Goal: Task Accomplishment & Management: Complete application form

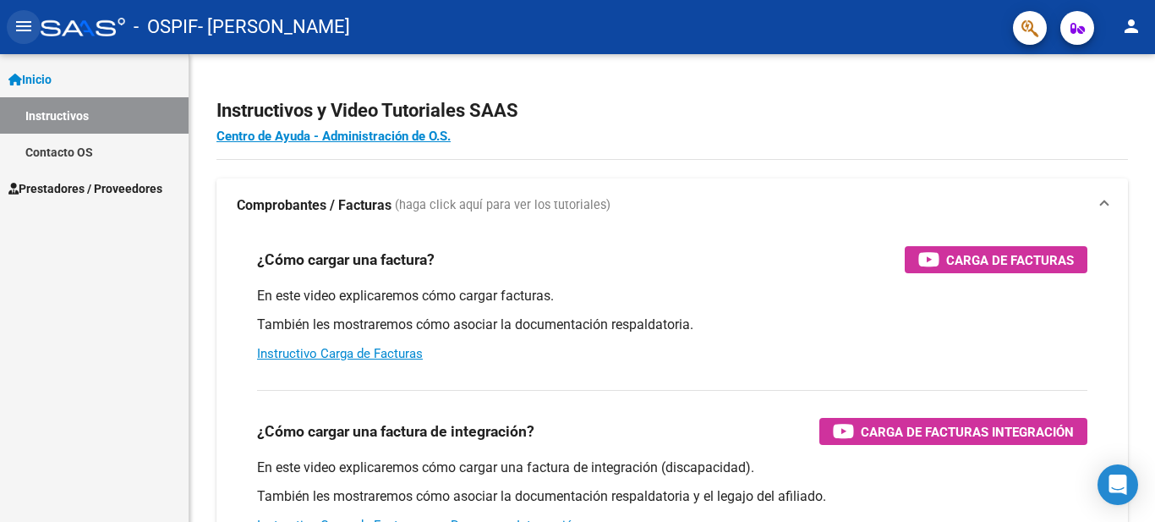
click at [25, 25] on mat-icon "menu" at bounding box center [24, 26] width 20 height 20
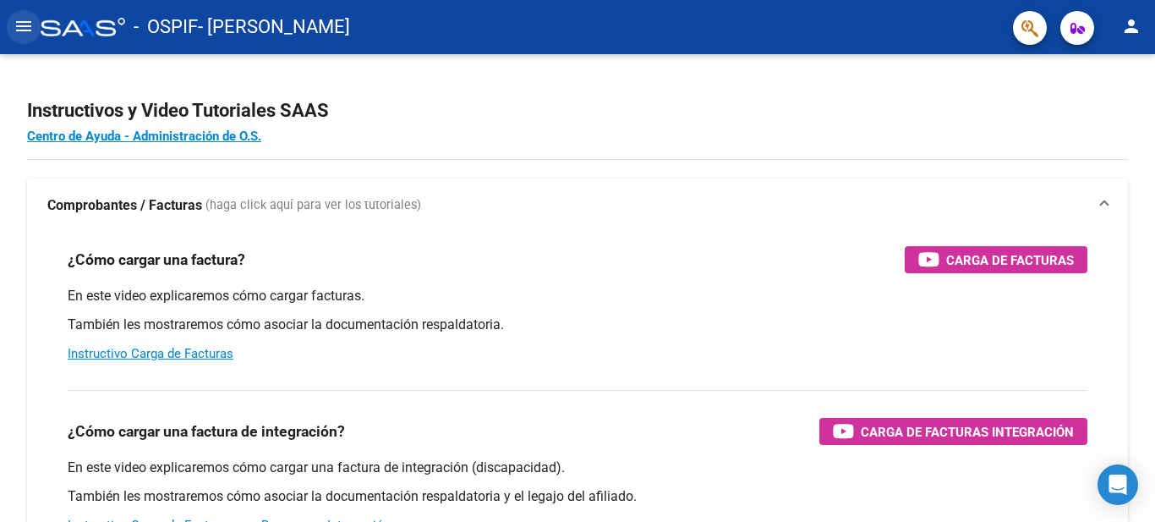
click at [19, 25] on mat-icon "menu" at bounding box center [24, 26] width 20 height 20
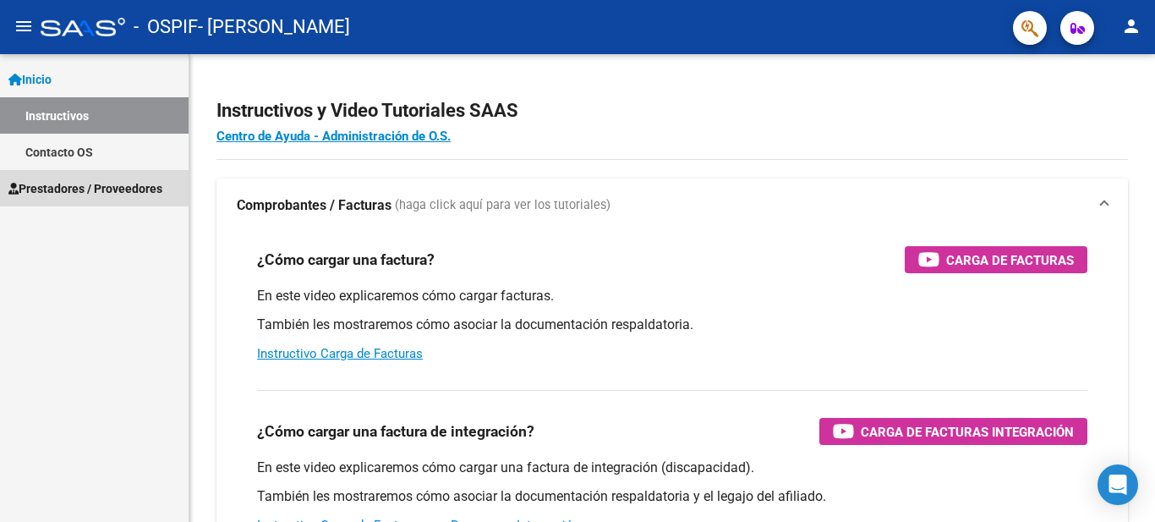
click at [102, 184] on span "Prestadores / Proveedores" at bounding box center [85, 188] width 154 height 19
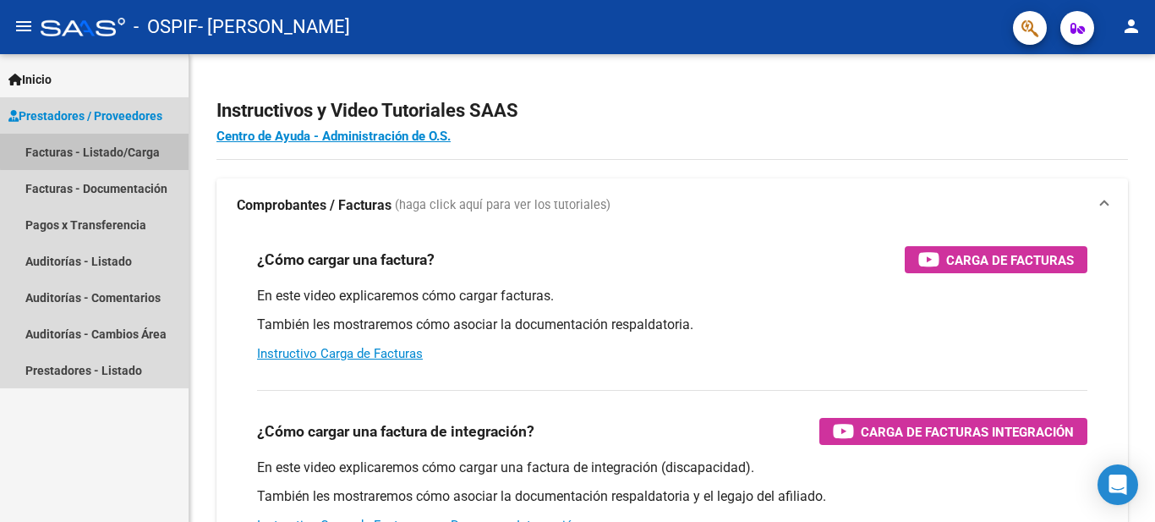
click at [134, 148] on link "Facturas - Listado/Carga" at bounding box center [94, 152] width 189 height 36
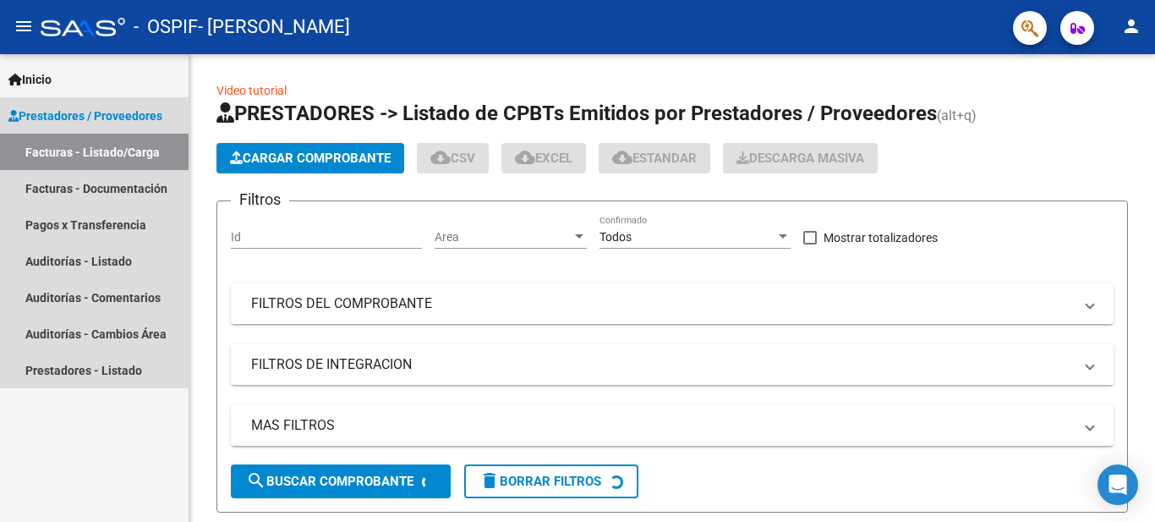
click at [134, 148] on link "Facturas - Listado/Carga" at bounding box center [94, 152] width 189 height 36
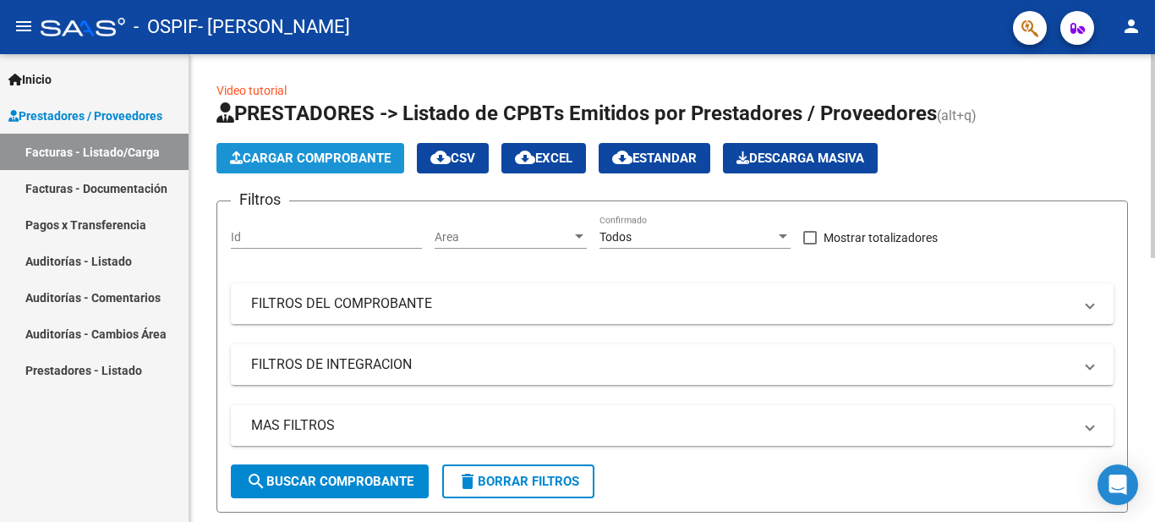
click at [274, 148] on button "Cargar Comprobante" at bounding box center [311, 158] width 188 height 30
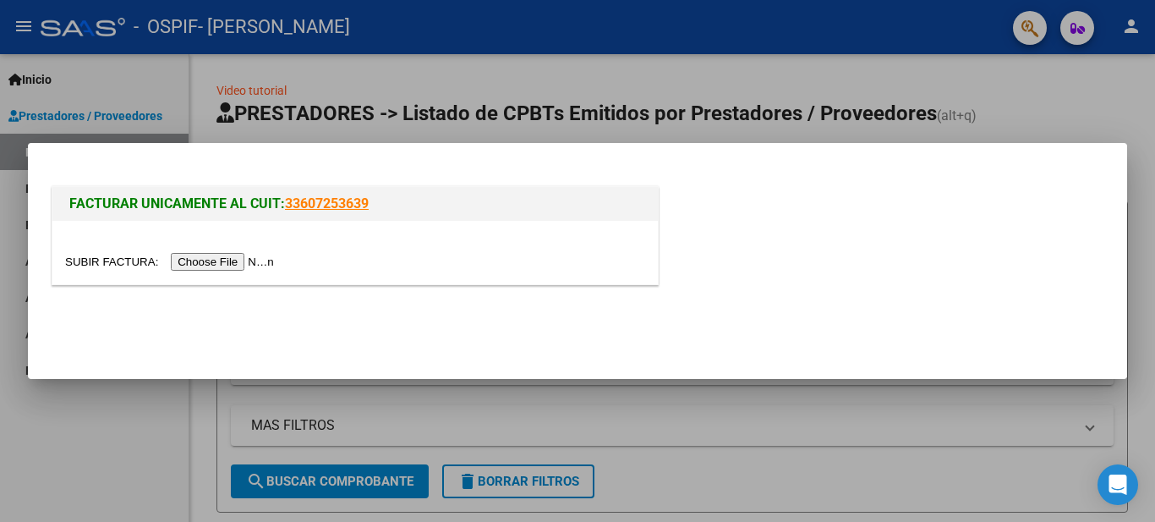
click at [209, 266] on input "file" at bounding box center [172, 262] width 214 height 18
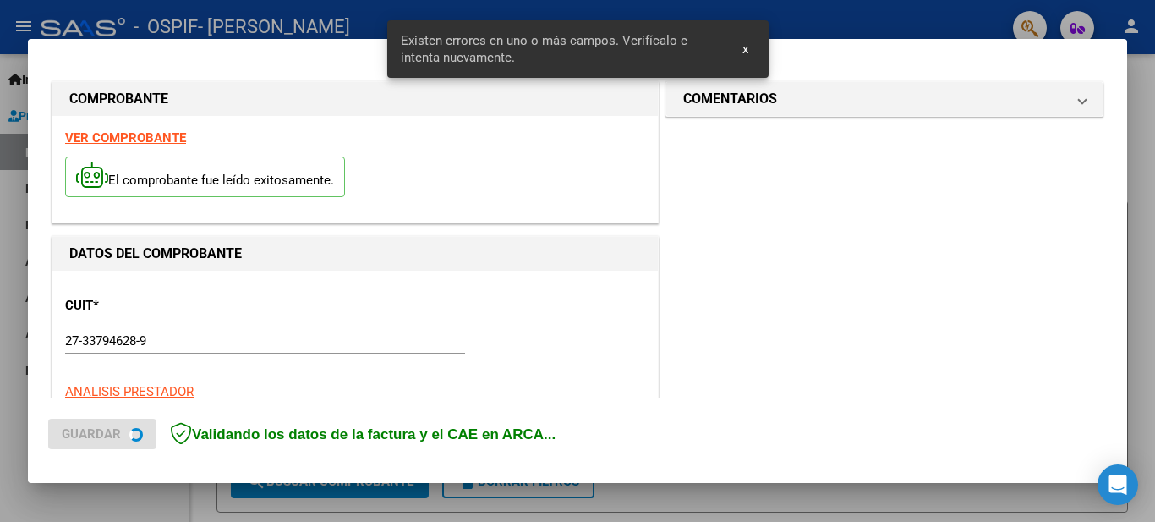
scroll to position [419, 0]
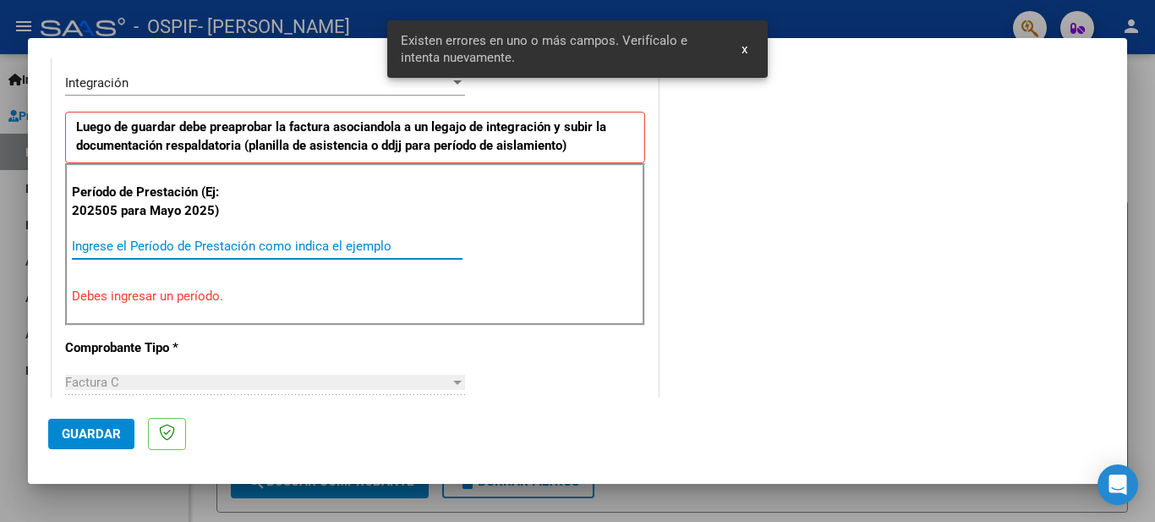
click at [188, 242] on input "Ingrese el Período de Prestación como indica el ejemplo" at bounding box center [267, 245] width 391 height 15
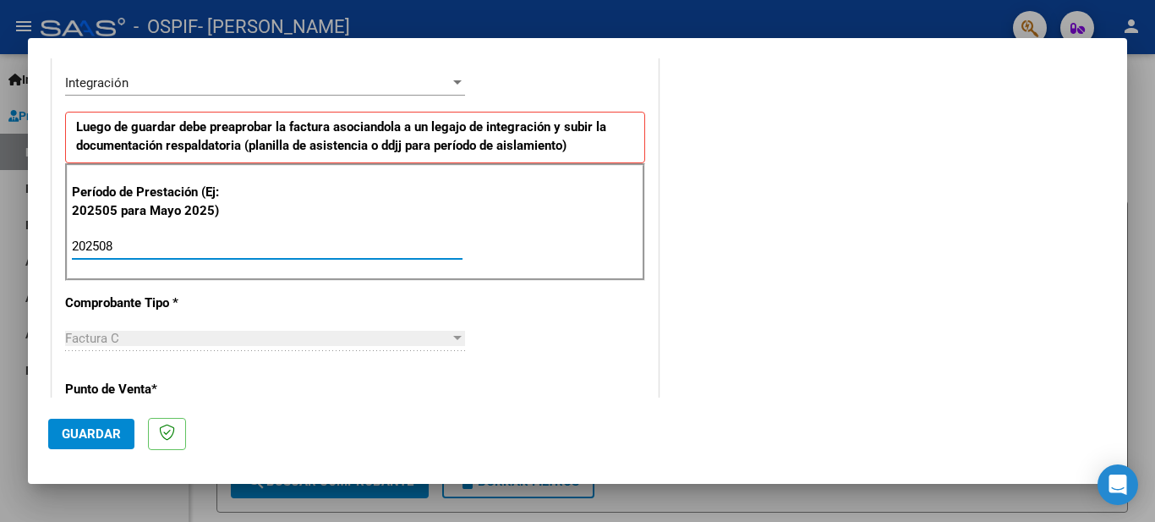
type input "202508"
click at [69, 431] on span "Guardar" at bounding box center [91, 433] width 59 height 15
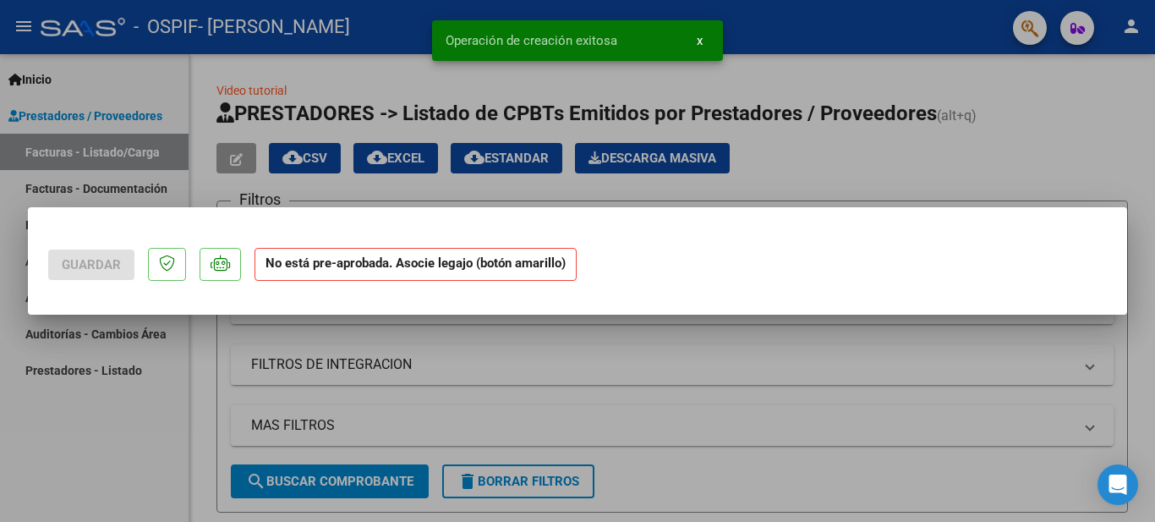
scroll to position [0, 0]
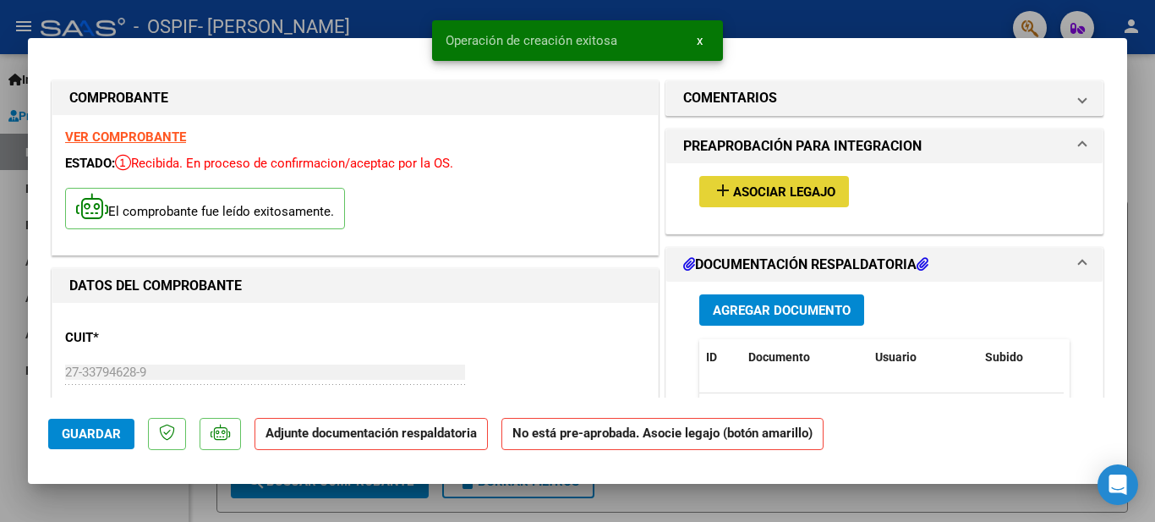
click at [716, 178] on button "add Asociar Legajo" at bounding box center [774, 191] width 150 height 31
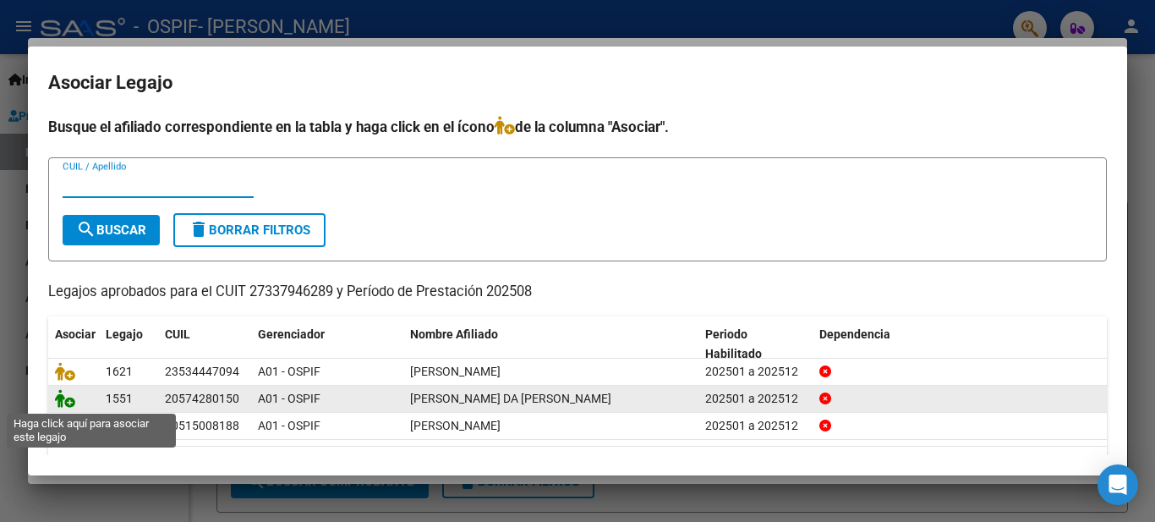
click at [61, 404] on icon at bounding box center [65, 398] width 20 height 19
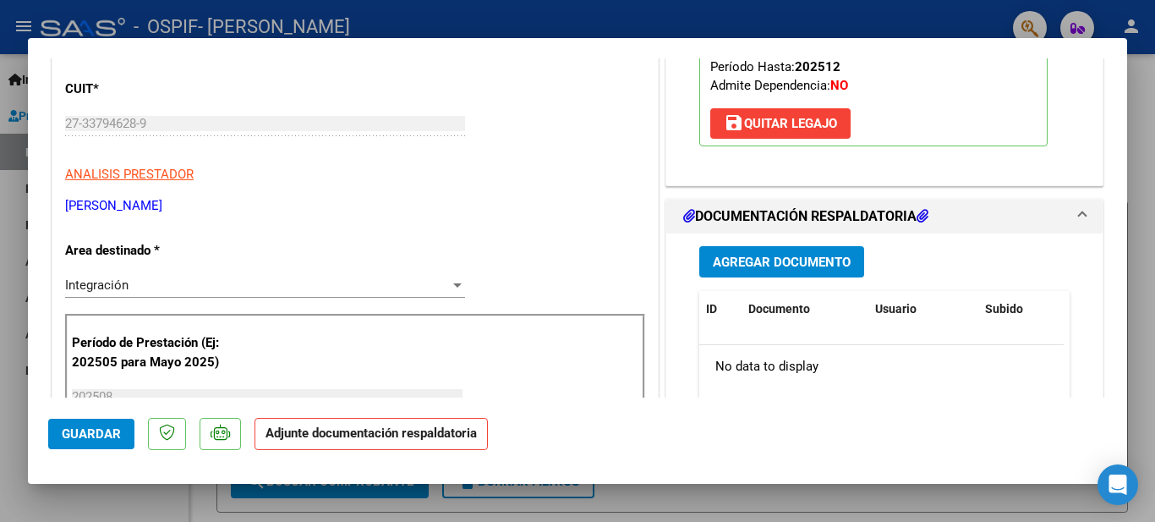
scroll to position [253, 0]
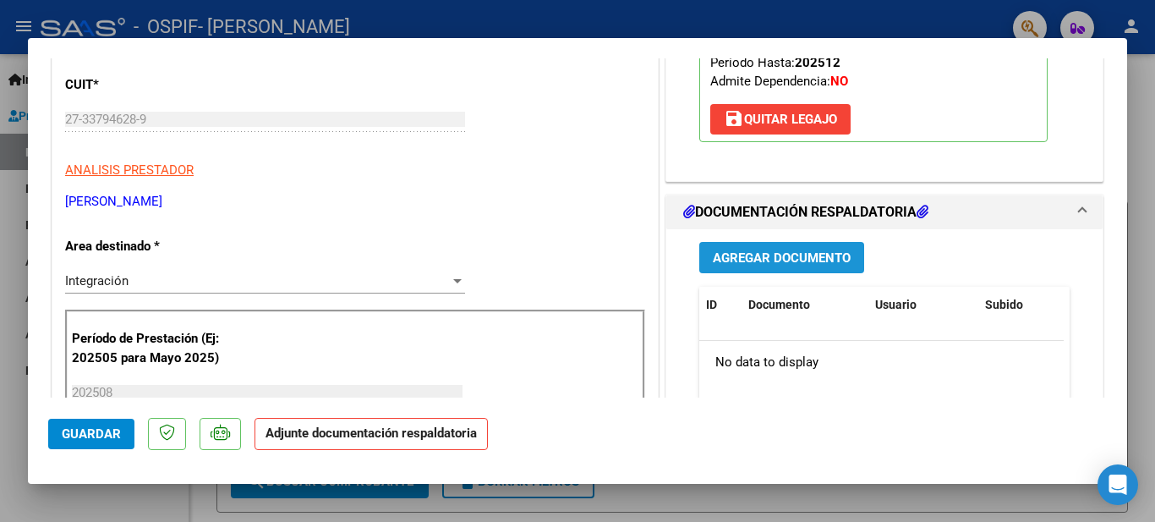
click at [787, 253] on span "Agregar Documento" at bounding box center [782, 257] width 138 height 15
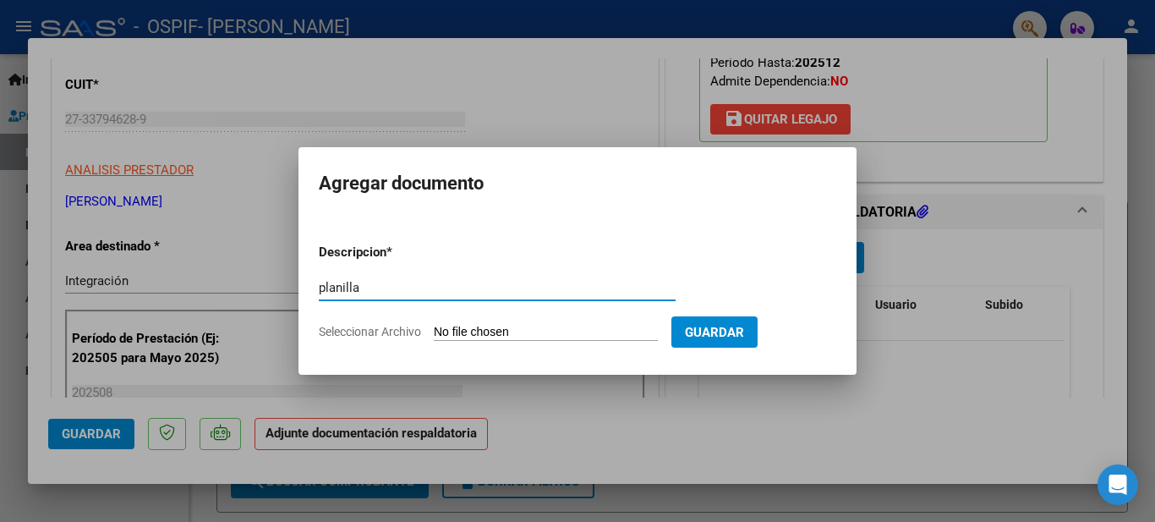
type input "planilla"
click at [740, 325] on span "Guardar" at bounding box center [714, 332] width 59 height 15
click at [534, 330] on input "Seleccionar Archivo" at bounding box center [546, 333] width 224 height 16
type input "C:\fakepath\20250907_224123.jpg"
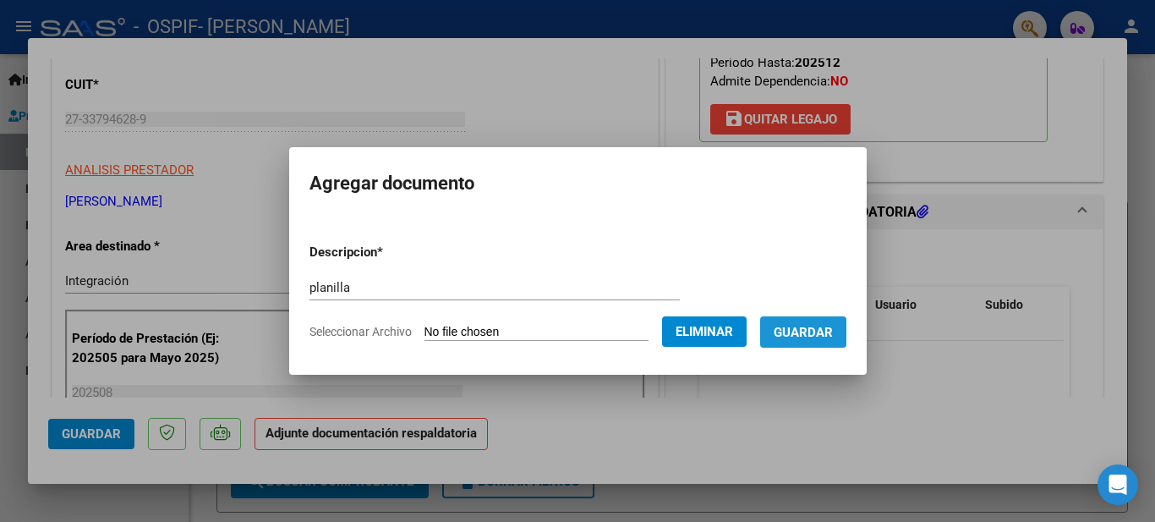
click at [830, 321] on button "Guardar" at bounding box center [803, 331] width 86 height 31
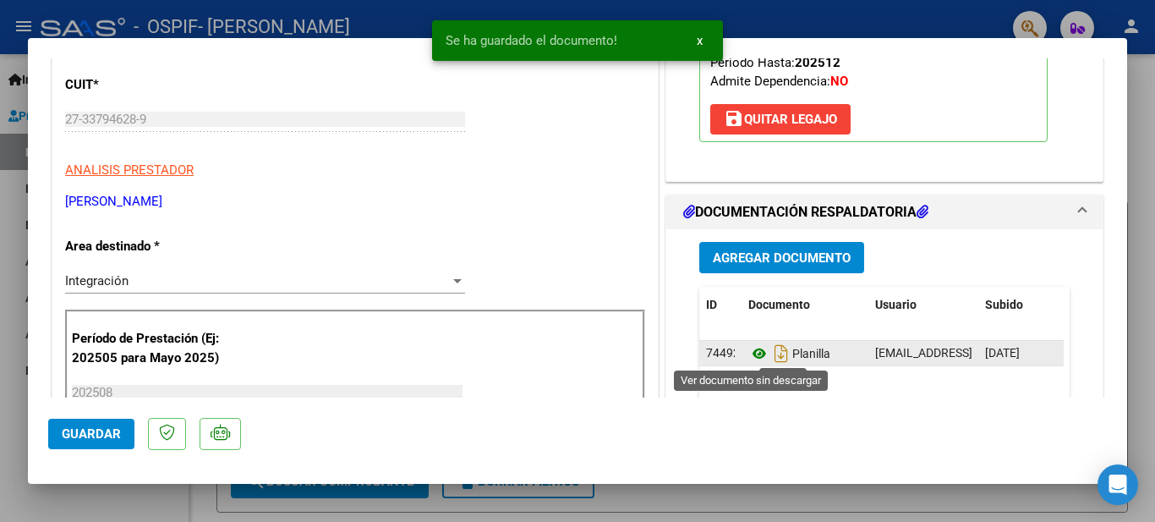
click at [754, 356] on icon at bounding box center [759, 353] width 22 height 20
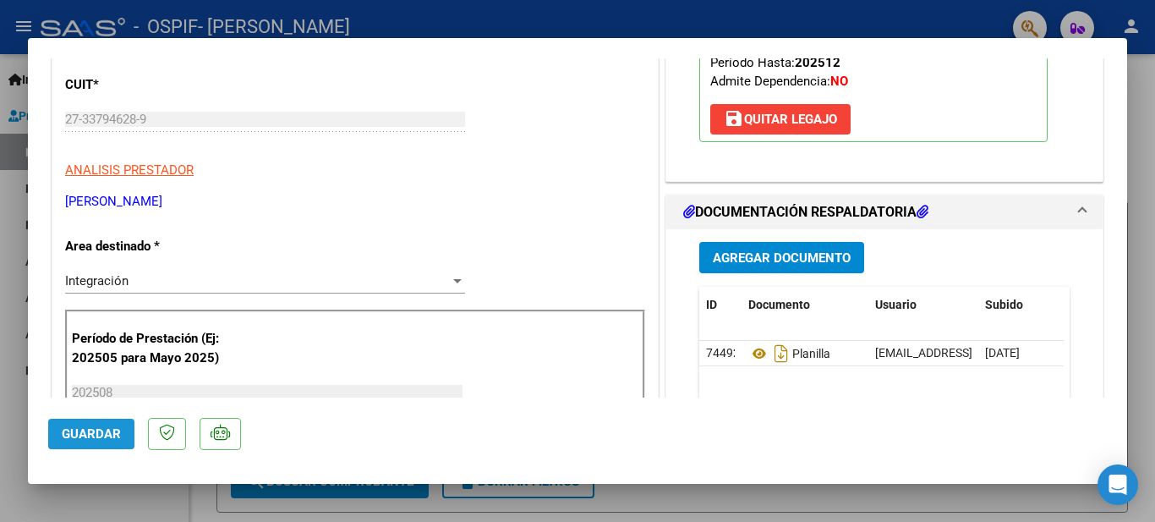
click at [95, 434] on span "Guardar" at bounding box center [91, 433] width 59 height 15
click at [18, 256] on div at bounding box center [577, 261] width 1155 height 522
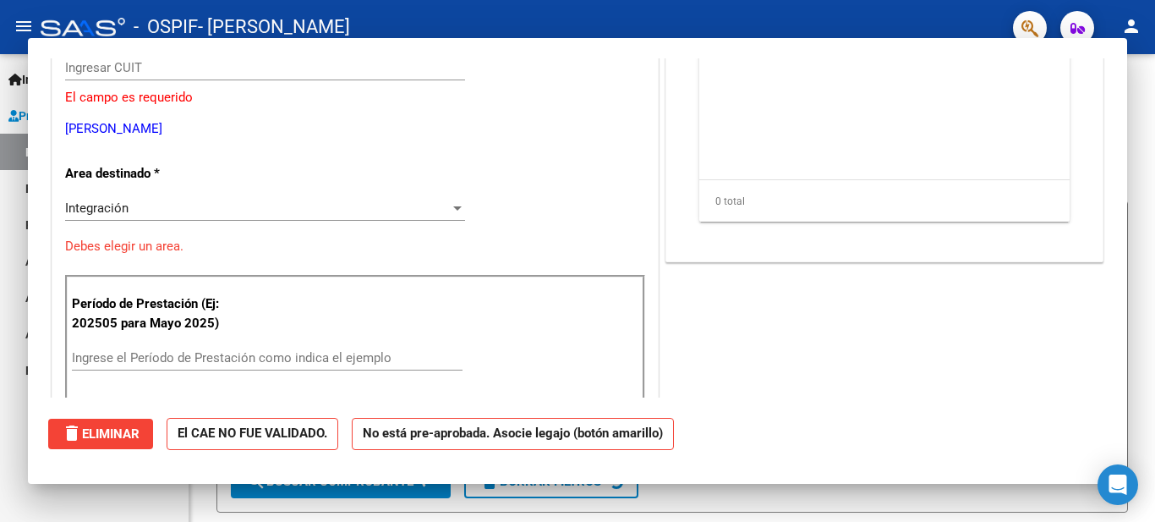
scroll to position [0, 0]
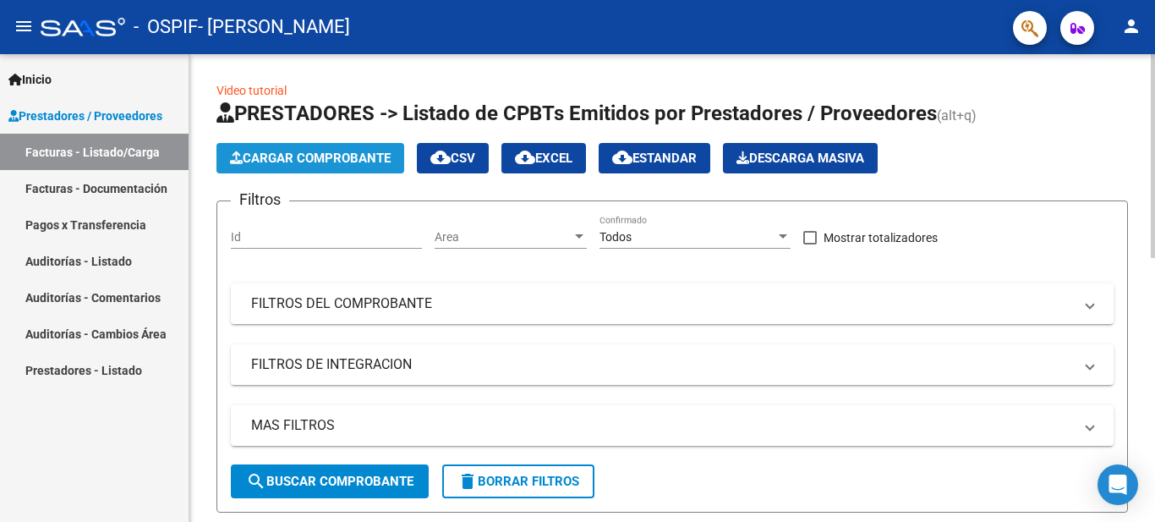
click at [329, 148] on button "Cargar Comprobante" at bounding box center [311, 158] width 188 height 30
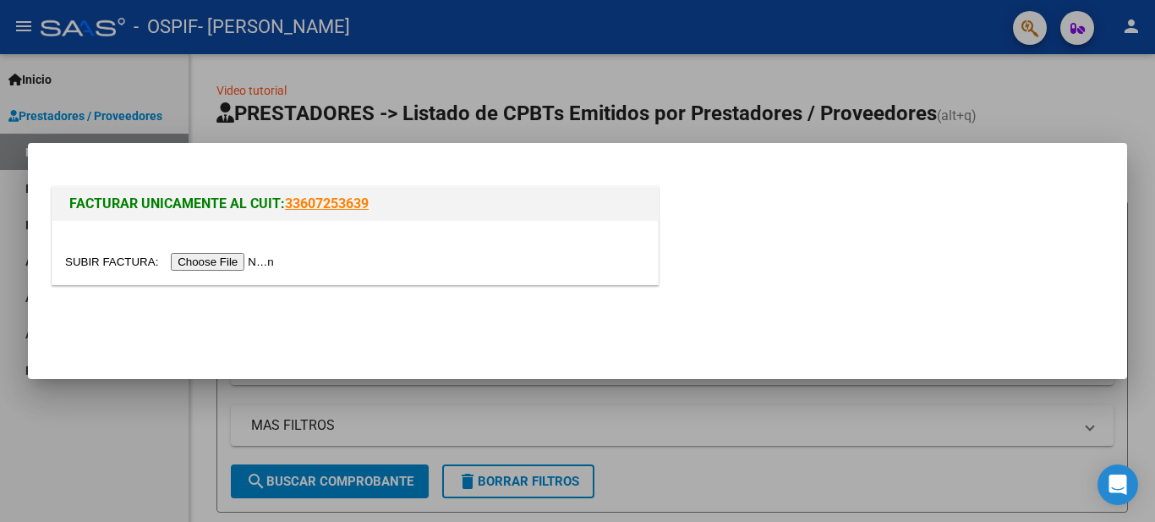
click at [255, 258] on input "file" at bounding box center [172, 262] width 214 height 18
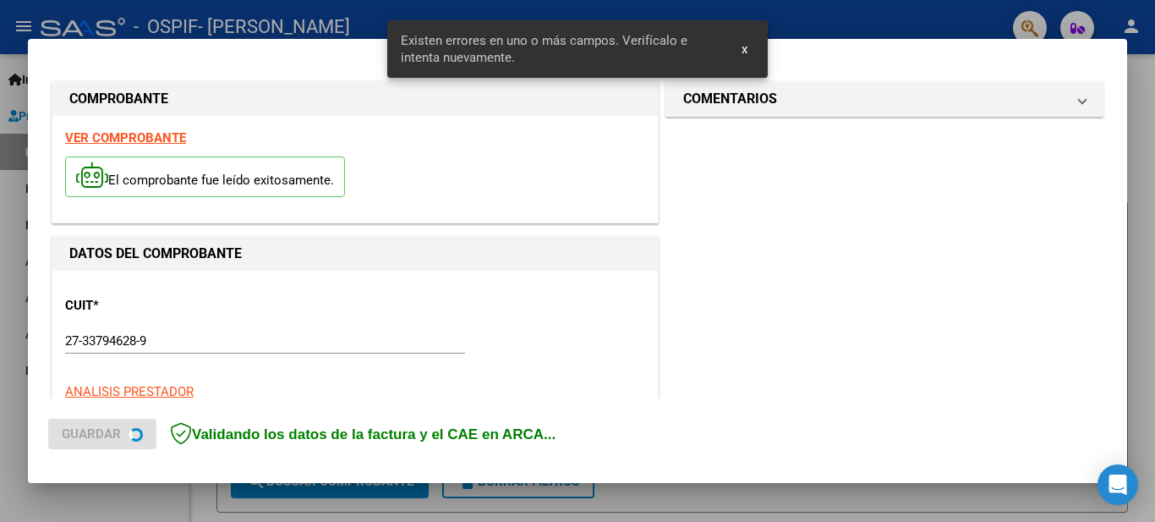
scroll to position [419, 0]
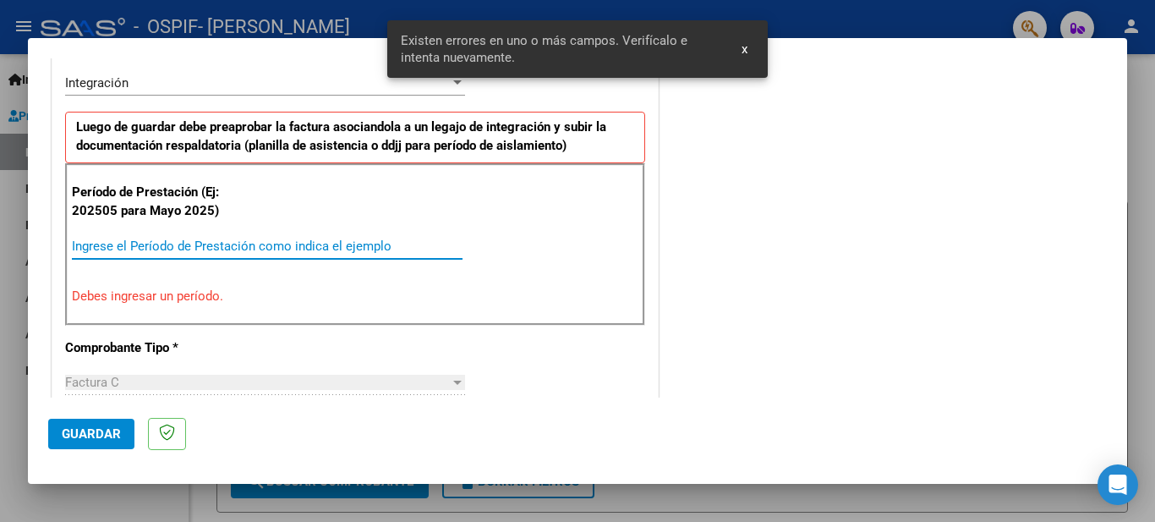
click at [146, 238] on input "Ingrese el Período de Prestación como indica el ejemplo" at bounding box center [267, 245] width 391 height 15
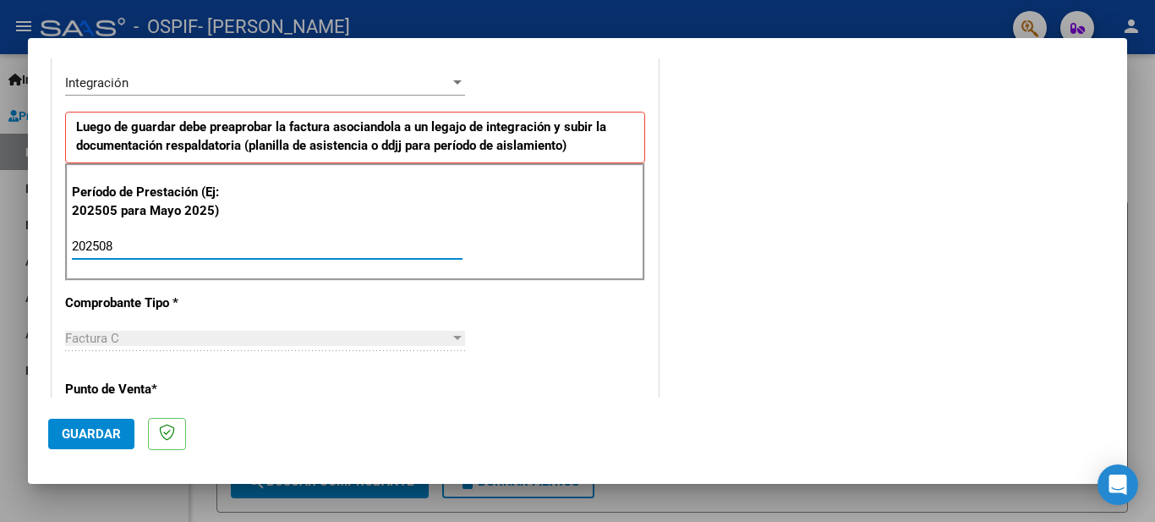
type input "202508"
click at [84, 430] on span "Guardar" at bounding box center [91, 433] width 59 height 15
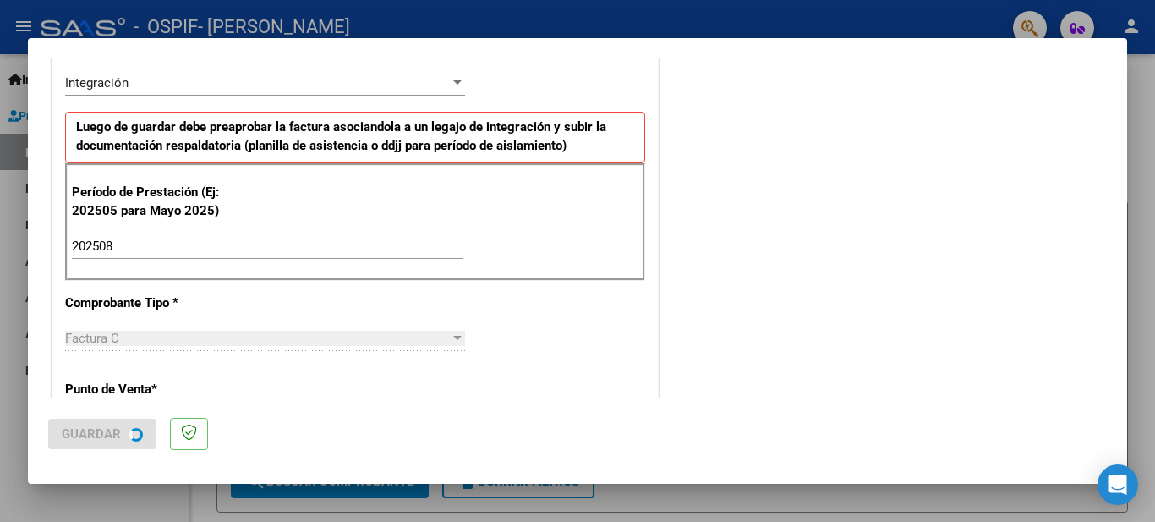
scroll to position [0, 0]
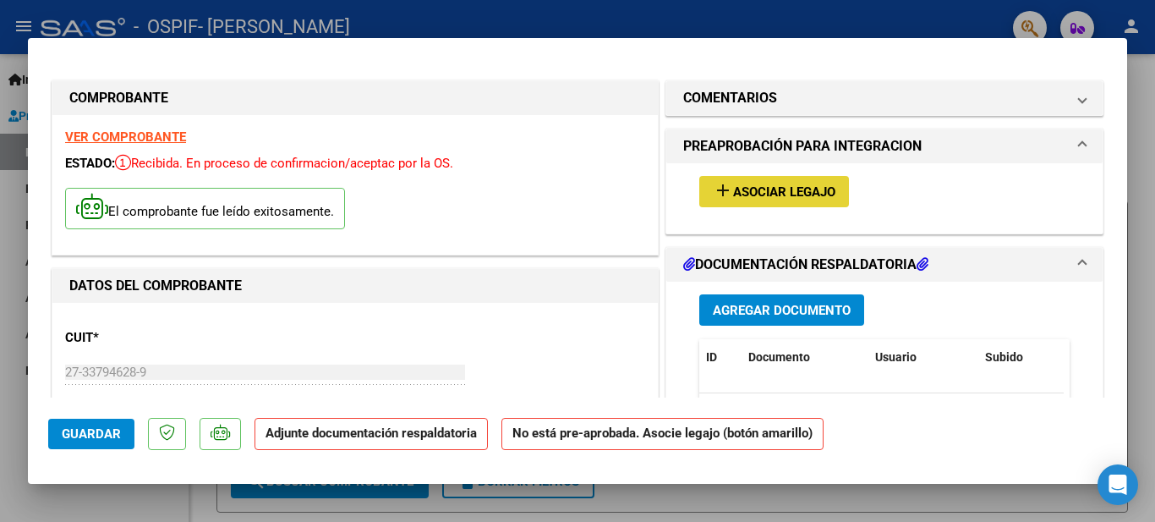
click at [772, 178] on button "add Asociar Legajo" at bounding box center [774, 191] width 150 height 31
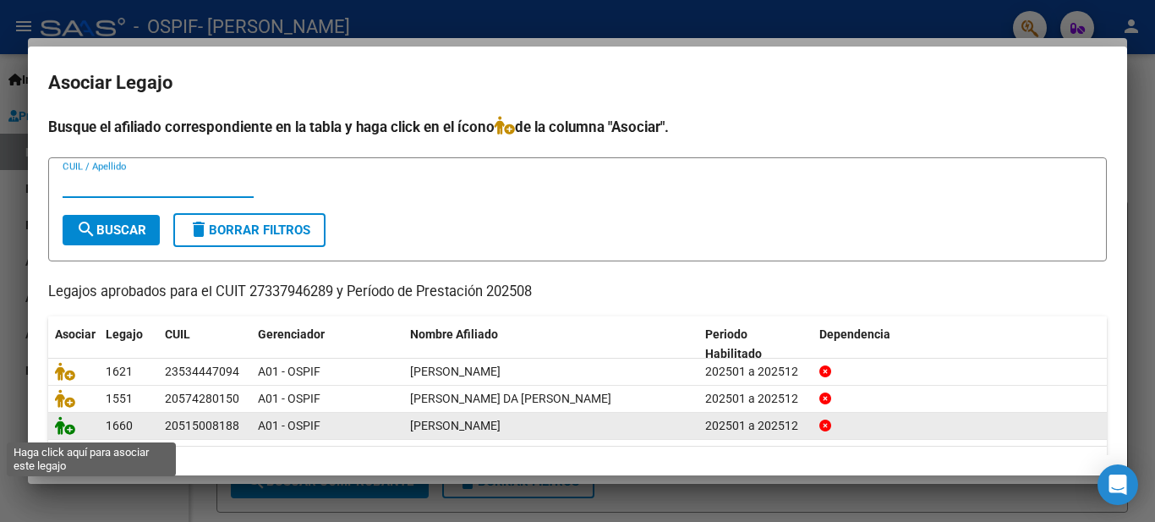
click at [69, 430] on icon at bounding box center [65, 425] width 20 height 19
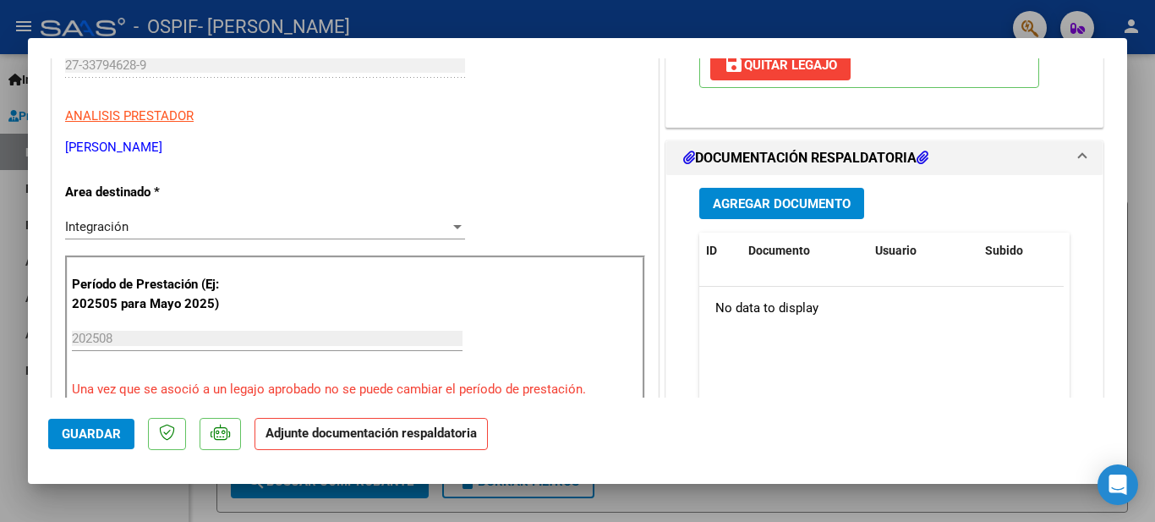
scroll to position [311, 0]
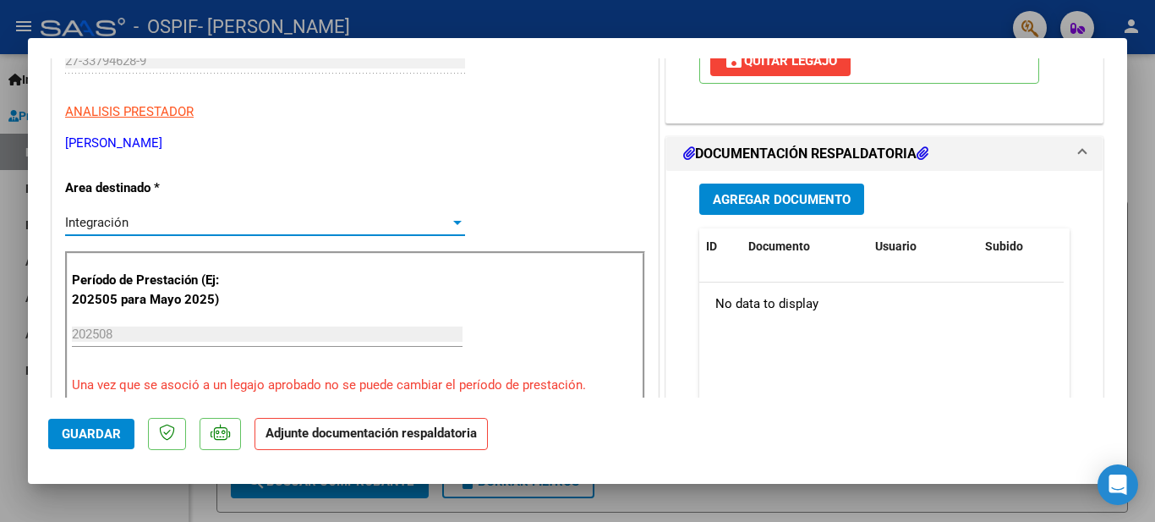
click at [453, 221] on div at bounding box center [457, 223] width 8 height 4
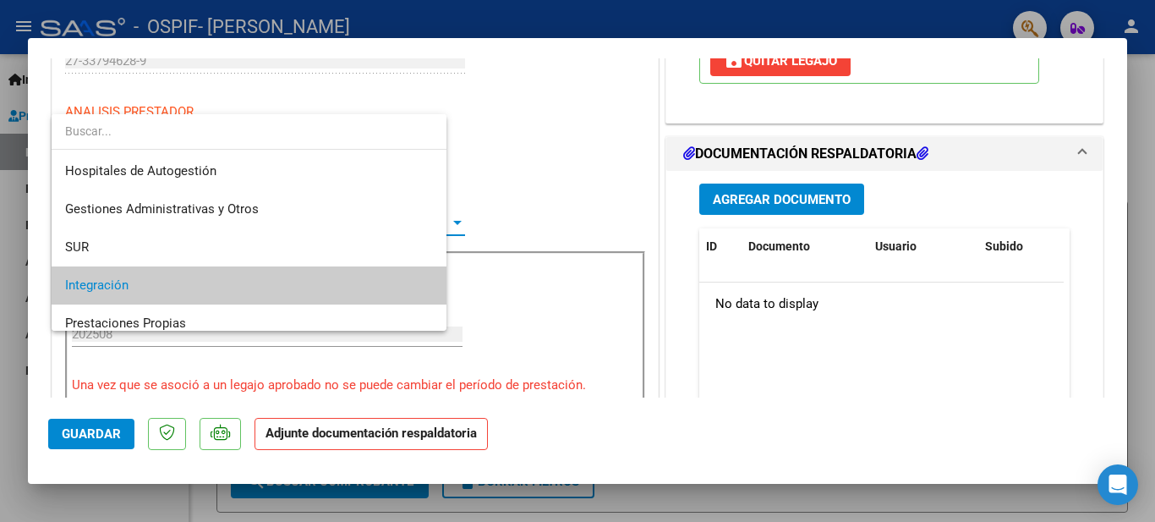
scroll to position [63, 0]
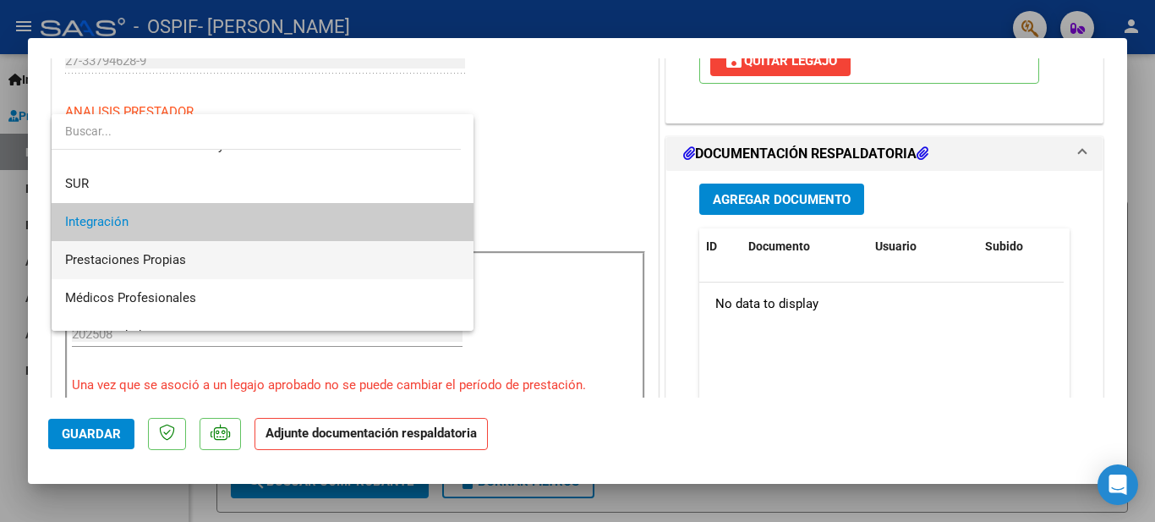
click at [235, 249] on span "Prestaciones Propias" at bounding box center [262, 260] width 395 height 38
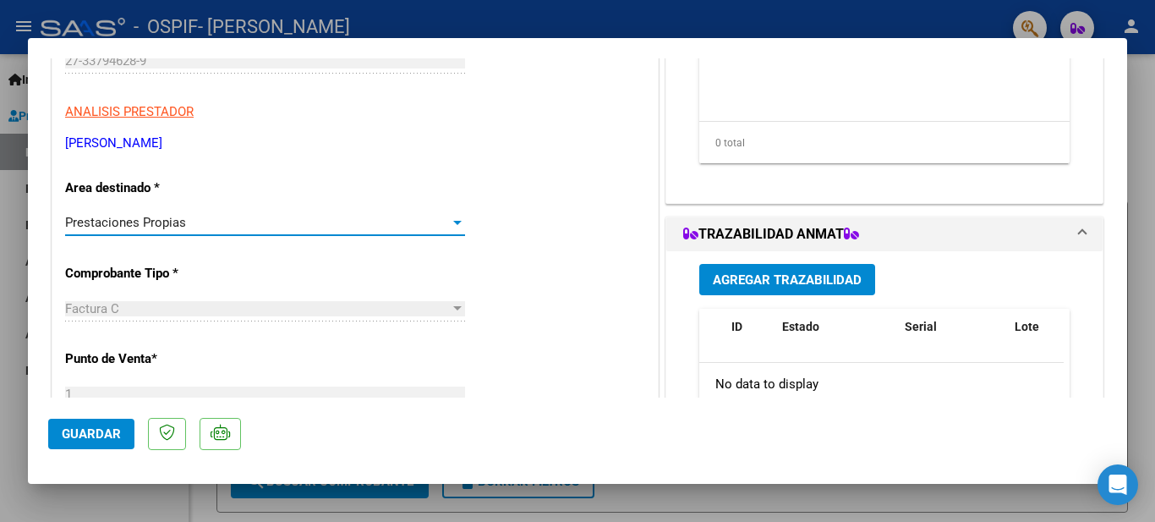
click at [452, 219] on div at bounding box center [457, 223] width 15 height 14
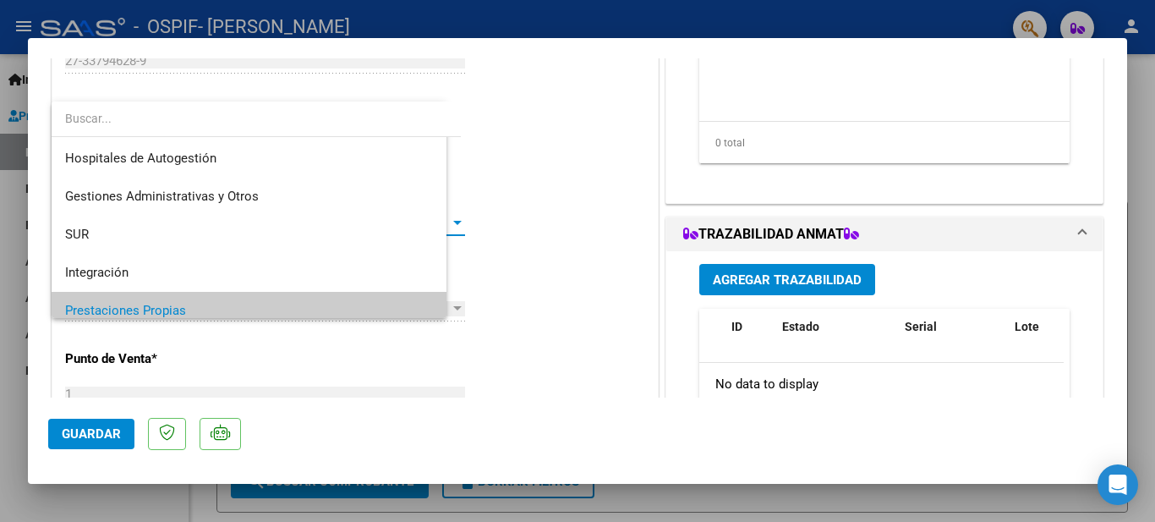
scroll to position [88, 0]
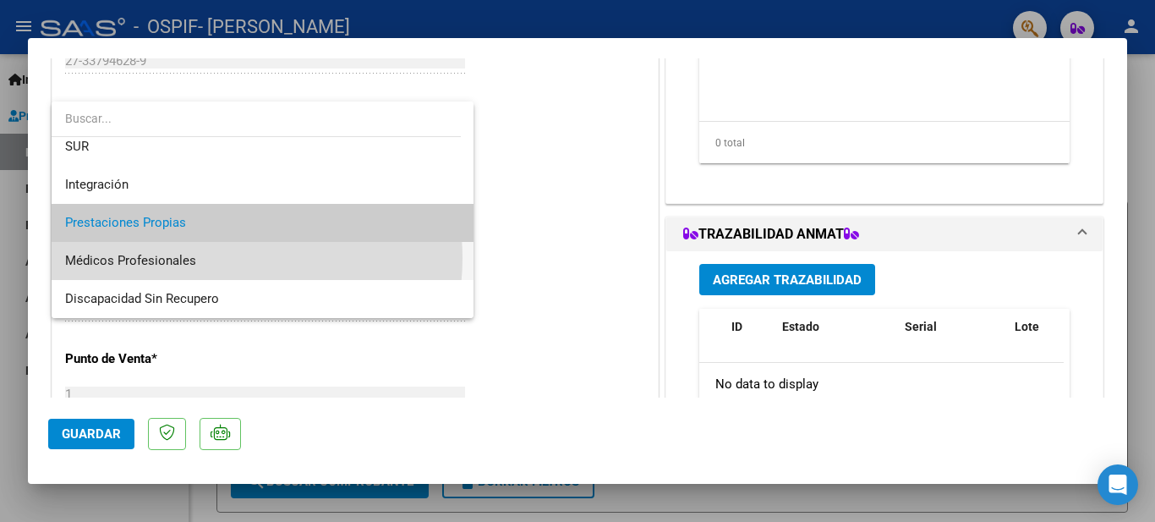
click at [226, 258] on span "Médicos Profesionales" at bounding box center [262, 261] width 395 height 38
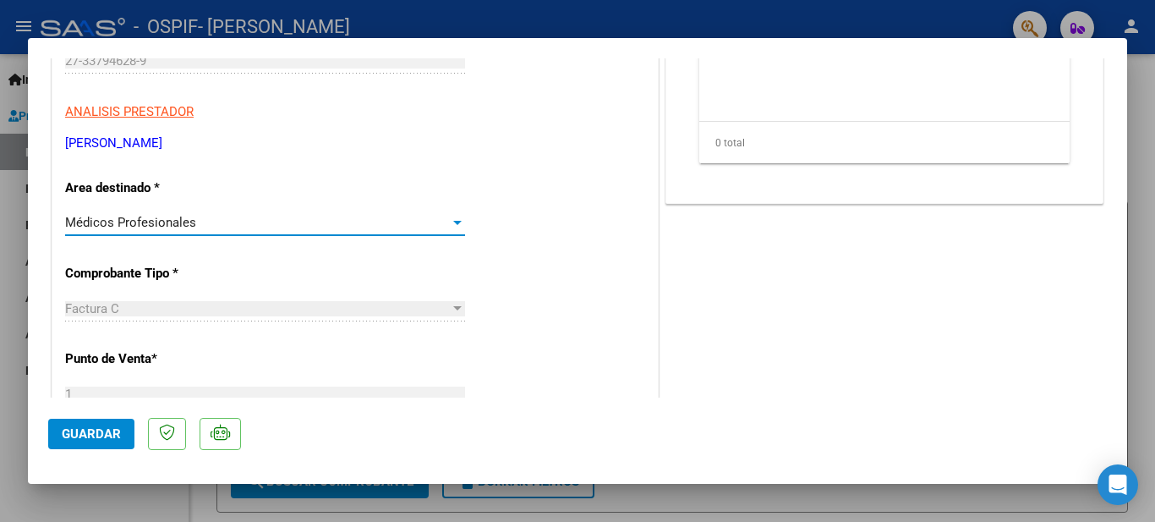
click at [458, 216] on div at bounding box center [457, 223] width 15 height 14
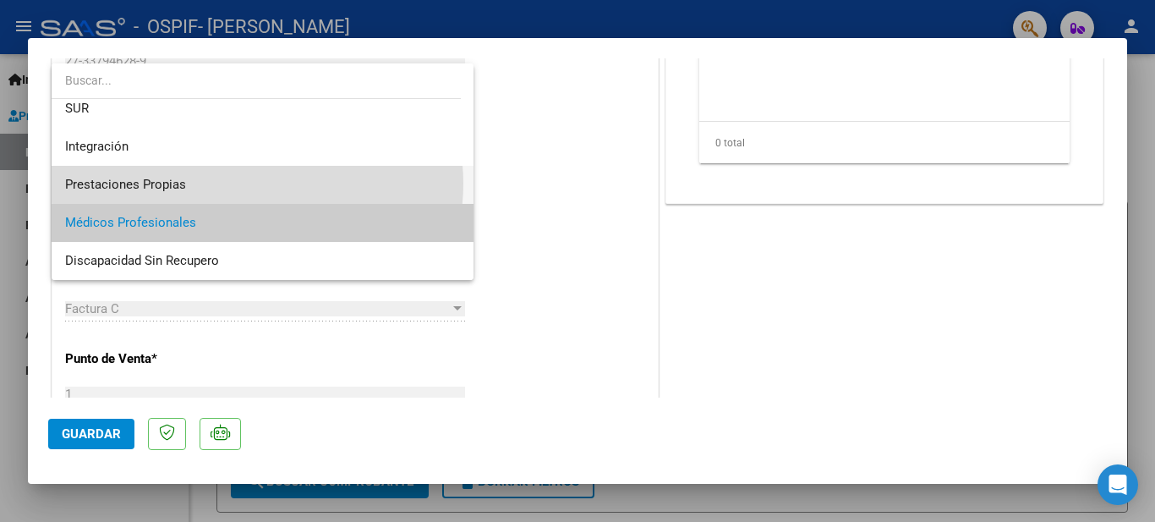
click at [257, 184] on span "Prestaciones Propias" at bounding box center [262, 185] width 395 height 38
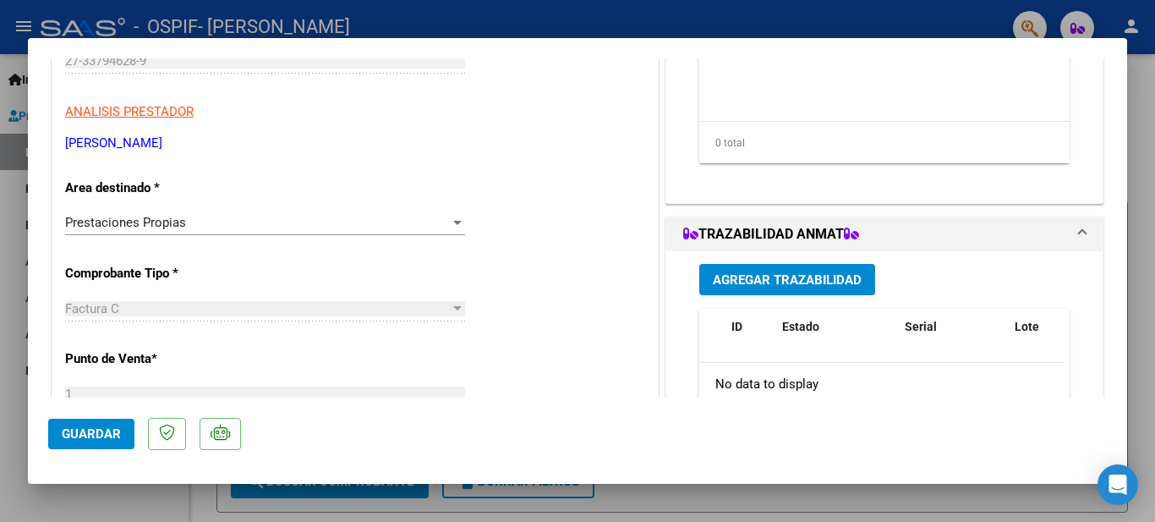
click at [447, 212] on div "Prestaciones Propias Seleccionar Area" at bounding box center [265, 222] width 400 height 25
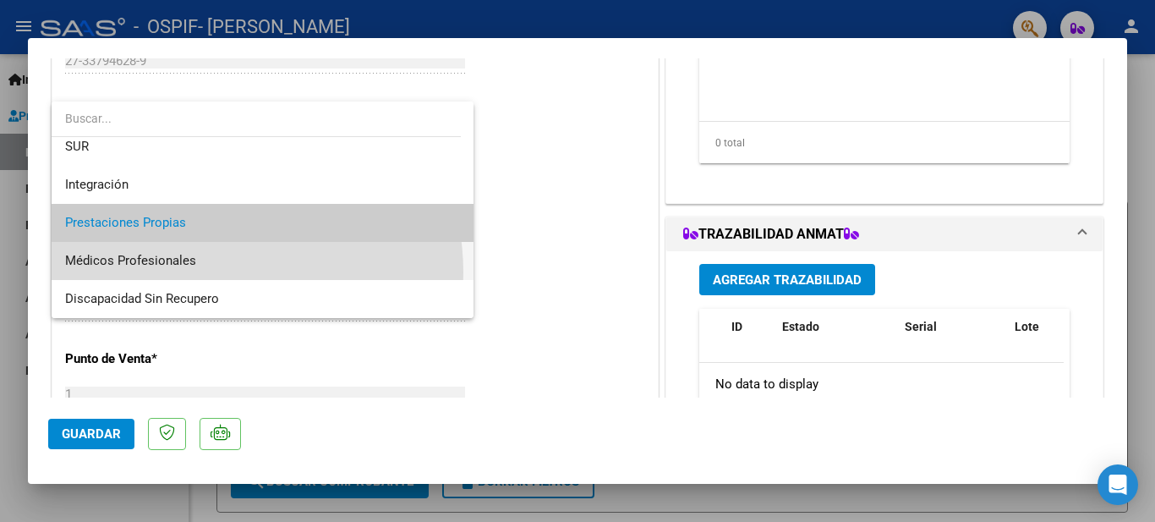
click at [217, 272] on span "Médicos Profesionales" at bounding box center [262, 261] width 395 height 38
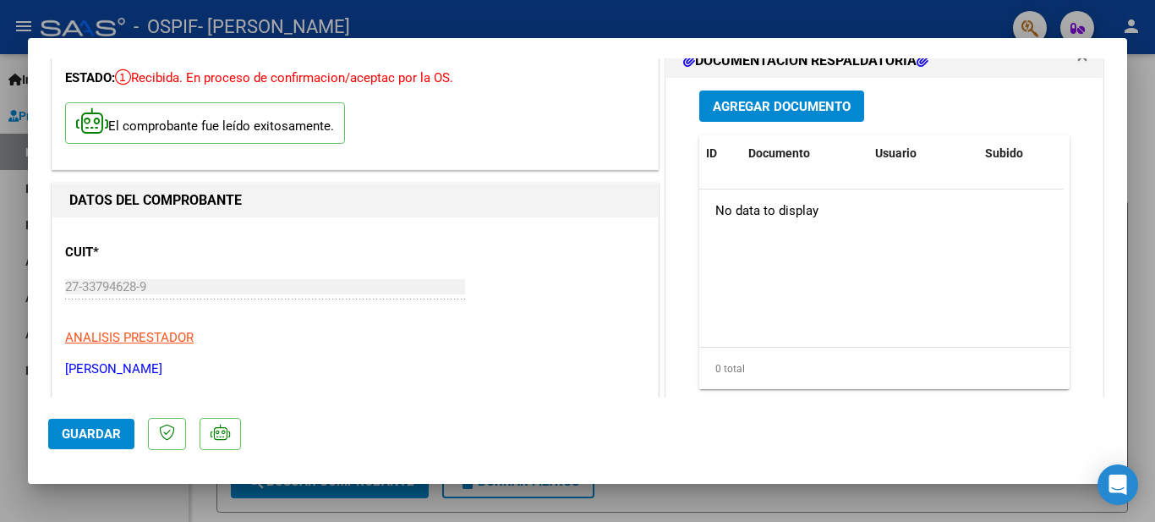
scroll to position [0, 0]
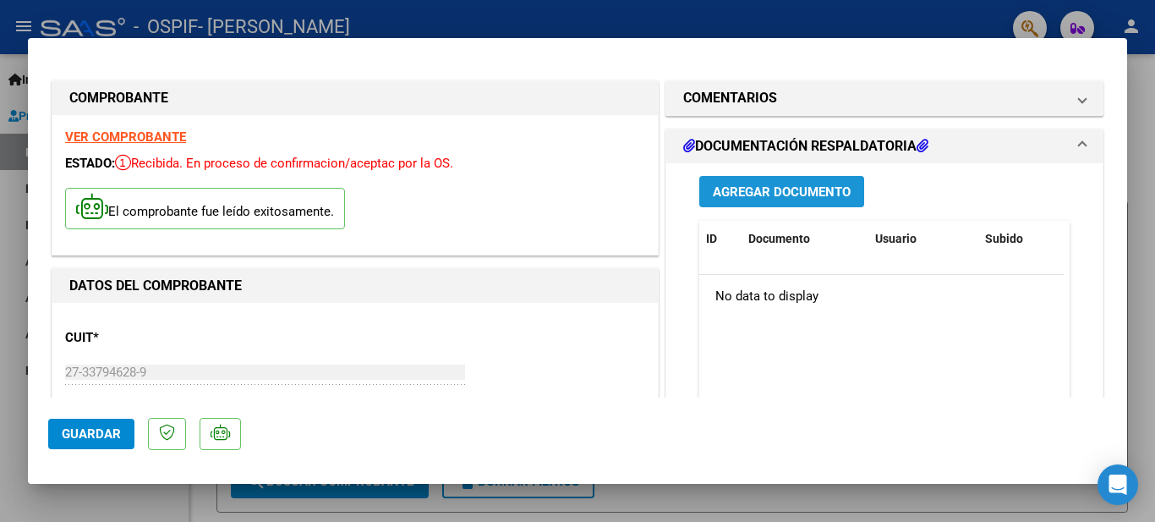
click at [796, 190] on span "Agregar Documento" at bounding box center [782, 191] width 138 height 15
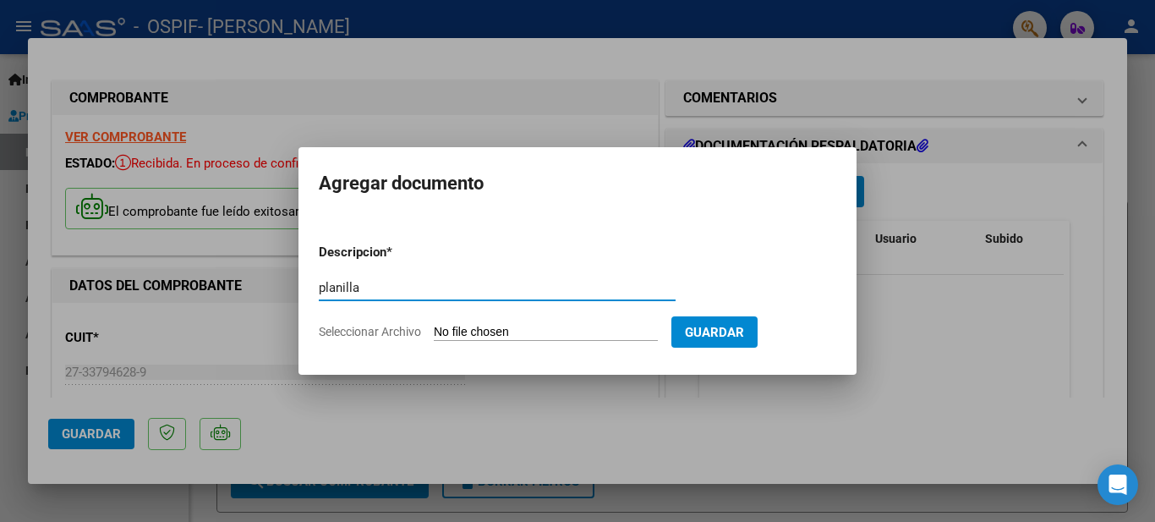
type input "planilla"
click at [545, 328] on input "Seleccionar Archivo" at bounding box center [546, 333] width 224 height 16
type input "C:\fakepath\20250907_224344.jpg"
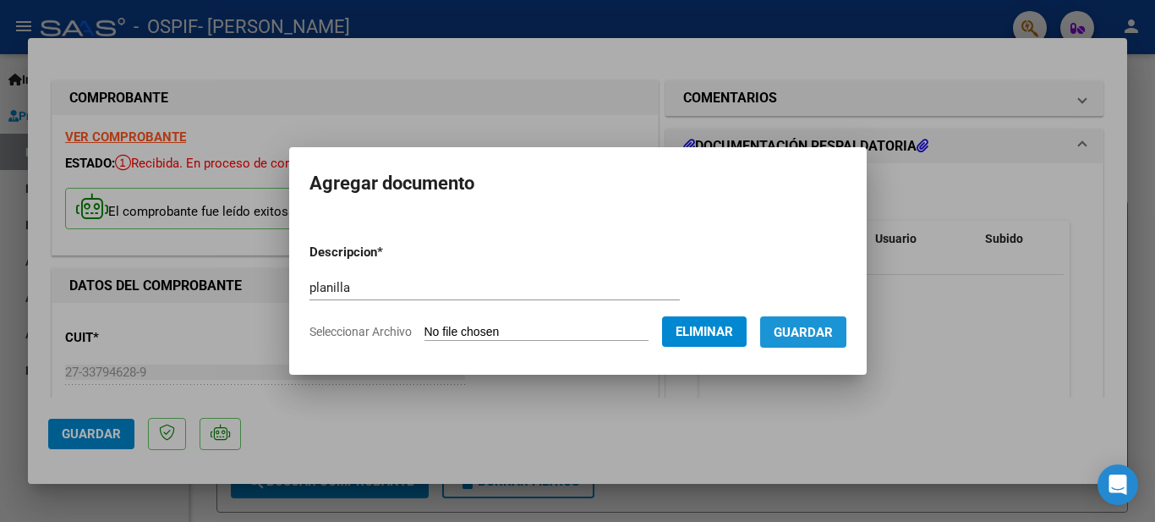
click at [833, 337] on span "Guardar" at bounding box center [803, 332] width 59 height 15
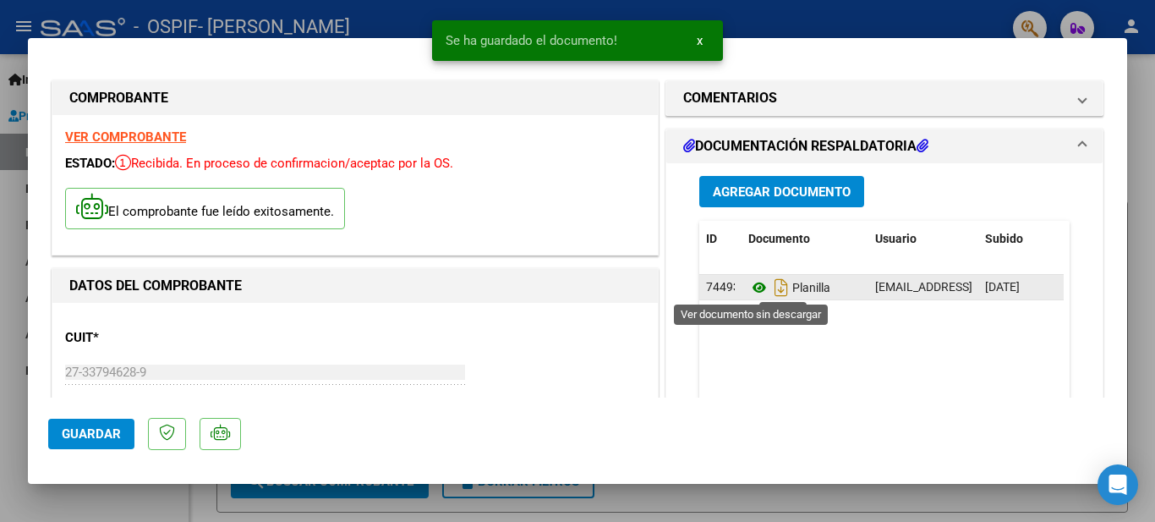
click at [748, 286] on icon at bounding box center [759, 287] width 22 height 20
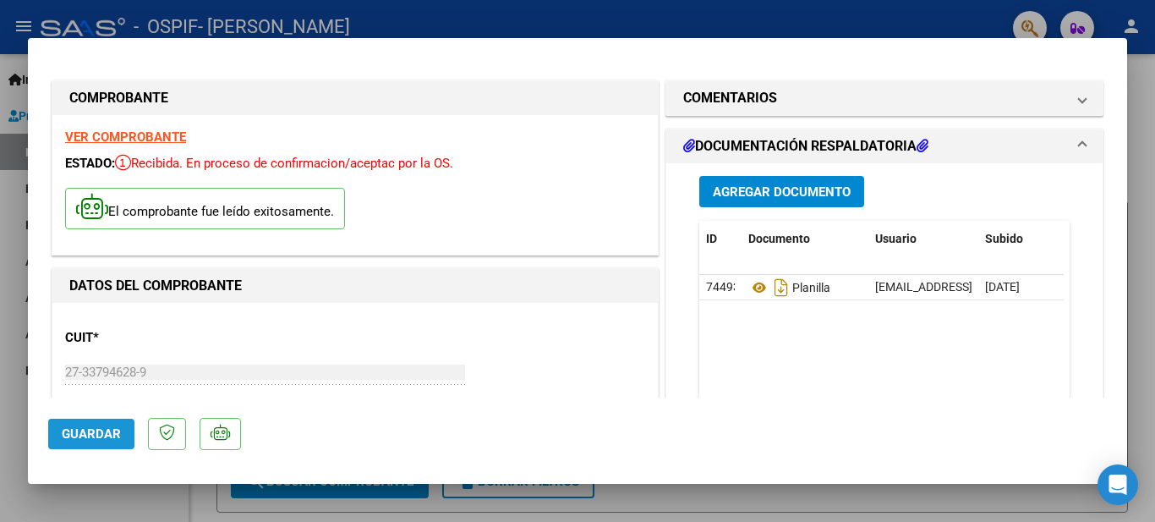
click at [101, 433] on span "Guardar" at bounding box center [91, 433] width 59 height 15
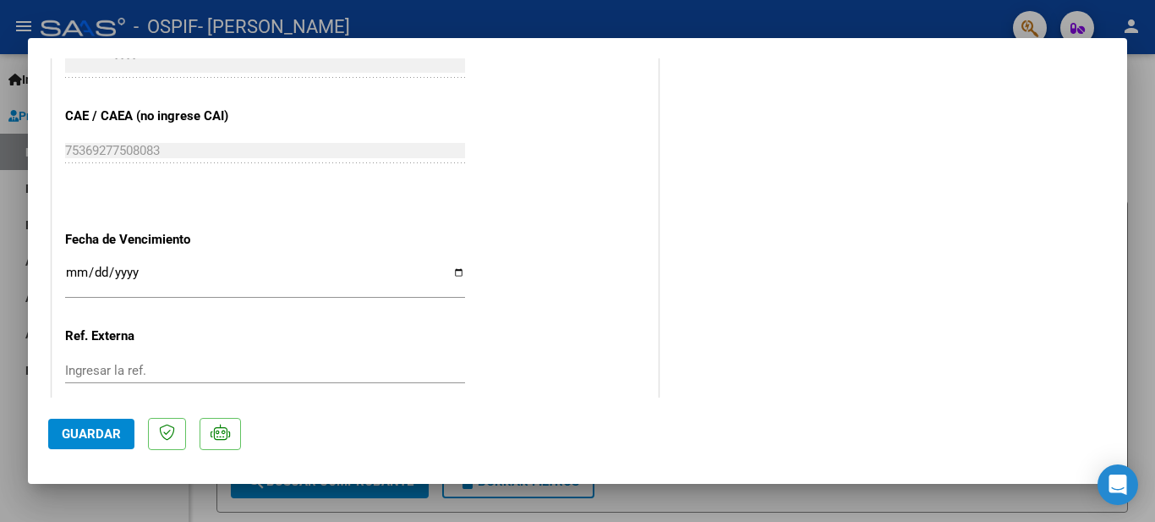
scroll to position [515, 0]
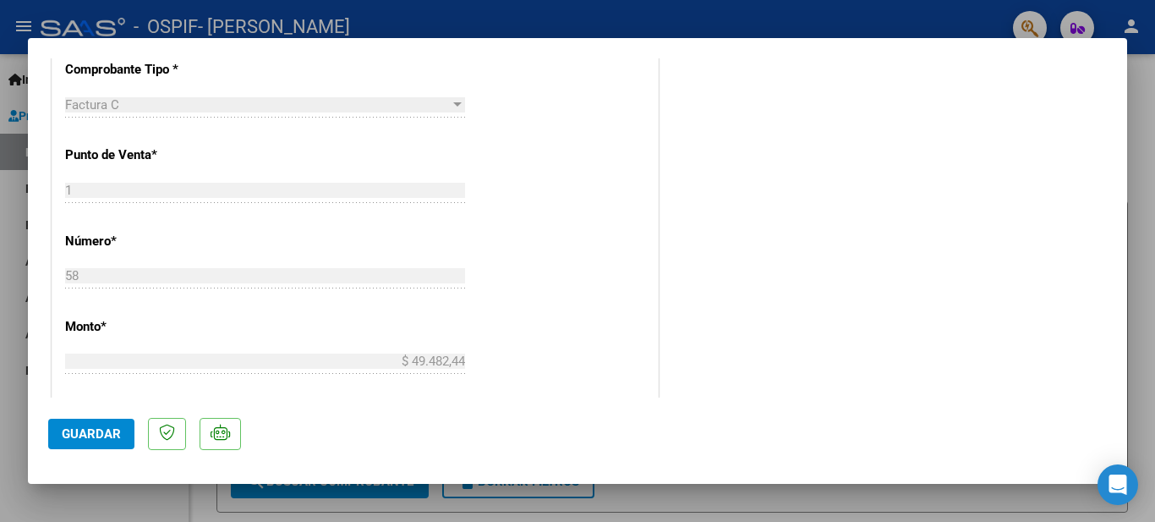
click at [1033, 226] on div "COMENTARIOS Comentarios del Prestador / Gerenciador: DOCUMENTACIÓN RESPALDATORI…" at bounding box center [884, 228] width 445 height 1332
click at [110, 430] on span "Guardar" at bounding box center [91, 433] width 59 height 15
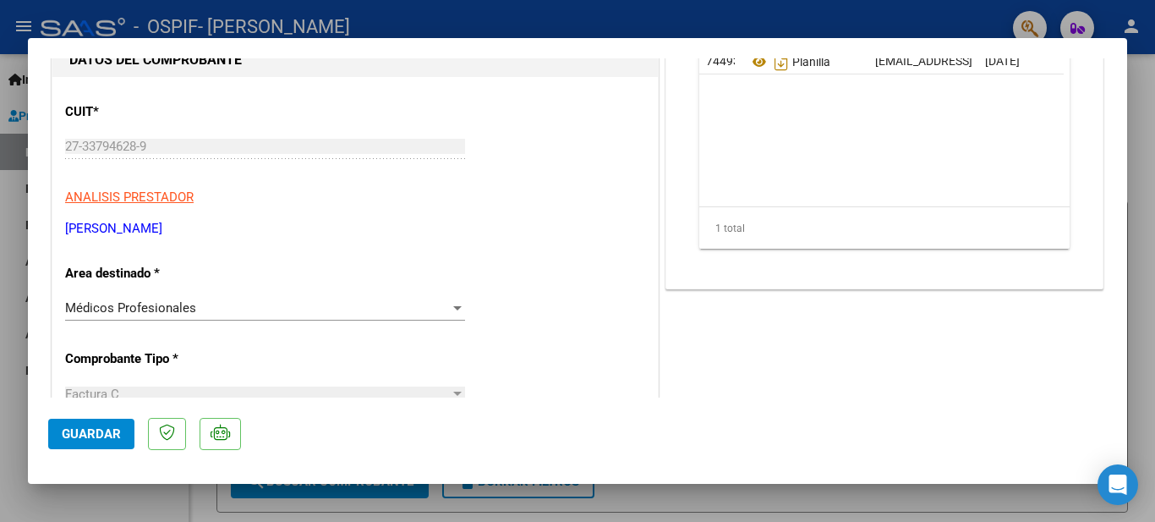
scroll to position [266, 0]
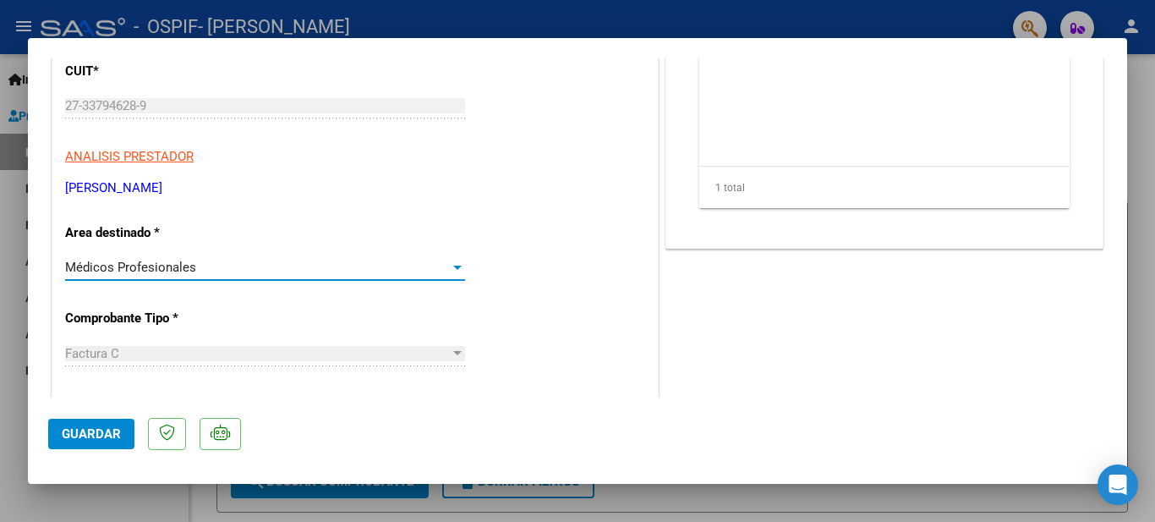
click at [450, 266] on div at bounding box center [457, 267] width 15 height 14
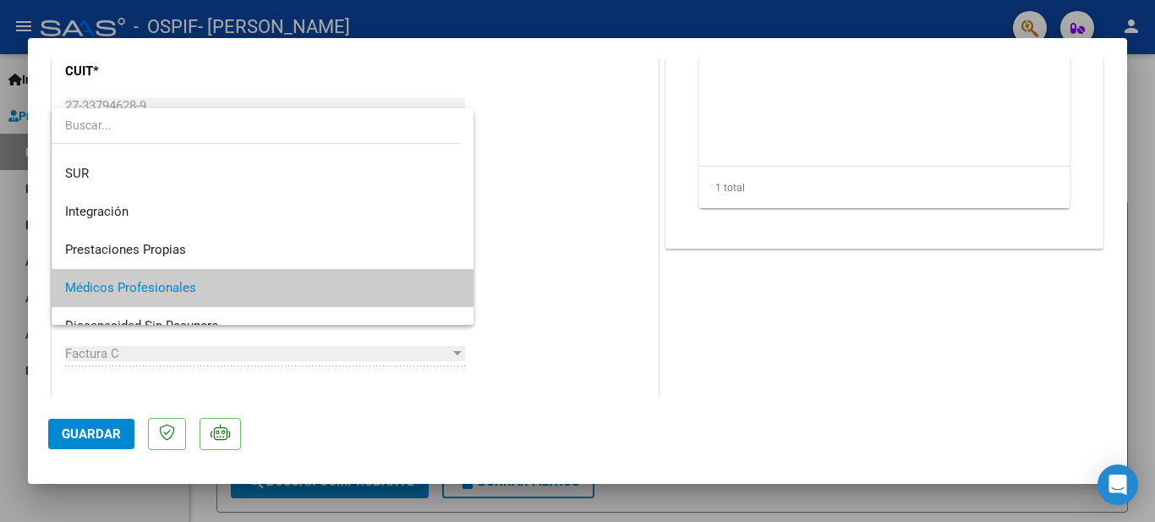
scroll to position [88, 0]
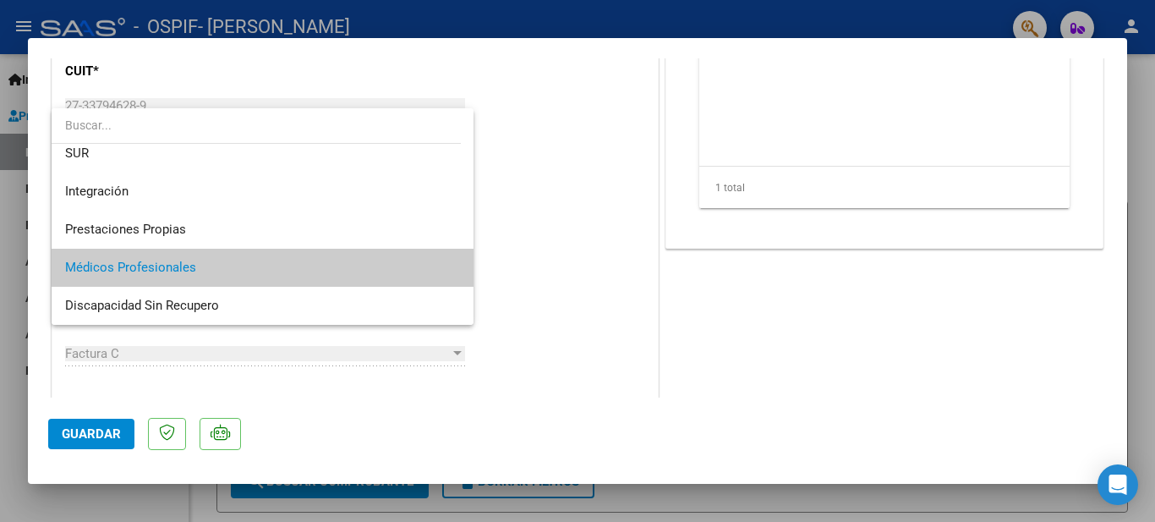
click at [84, 436] on div at bounding box center [577, 261] width 1155 height 522
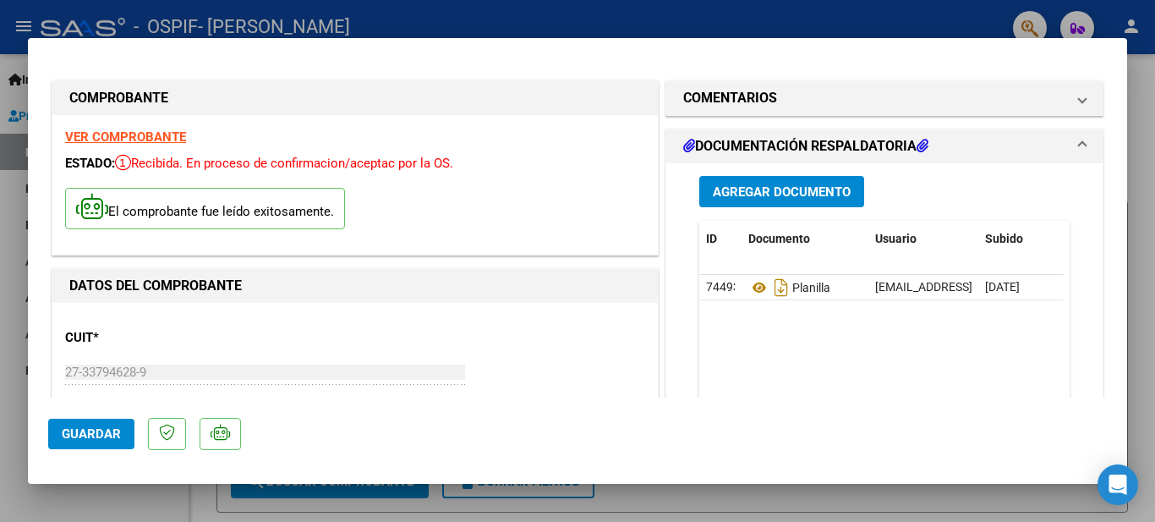
scroll to position [607, 0]
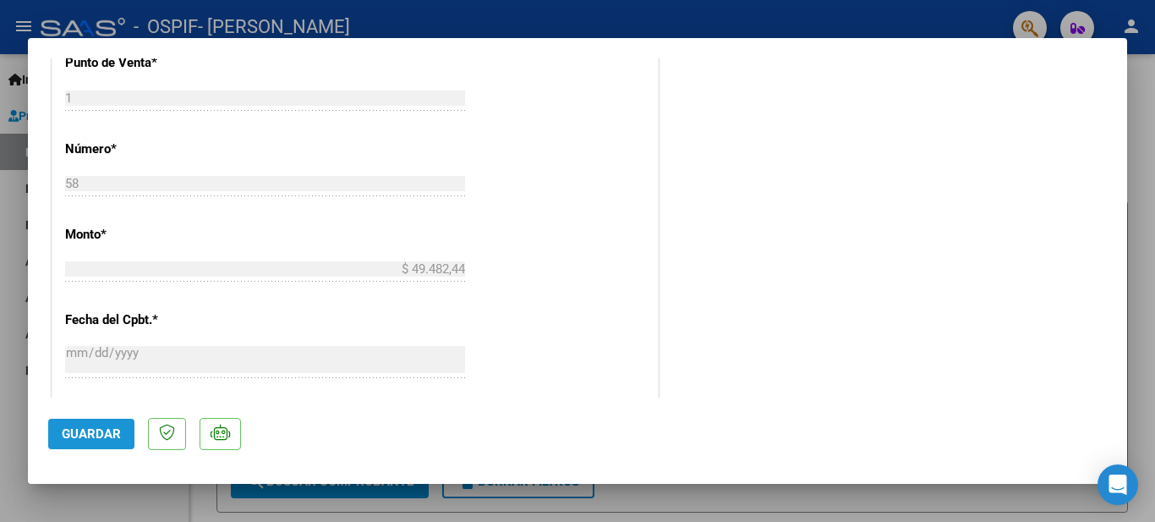
click at [89, 438] on span "Guardar" at bounding box center [91, 433] width 59 height 15
